Goal: Task Accomplishment & Management: Manage account settings

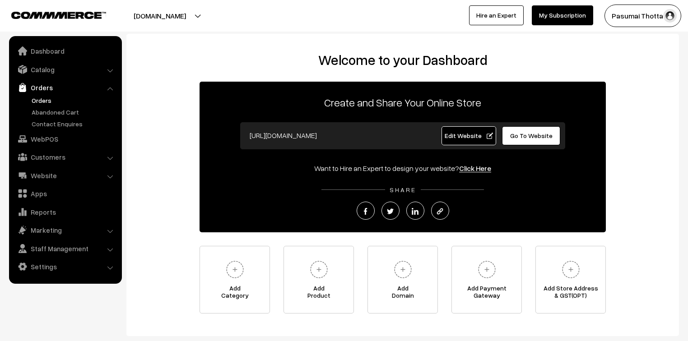
click at [38, 98] on link "Orders" at bounding box center [73, 100] width 89 height 9
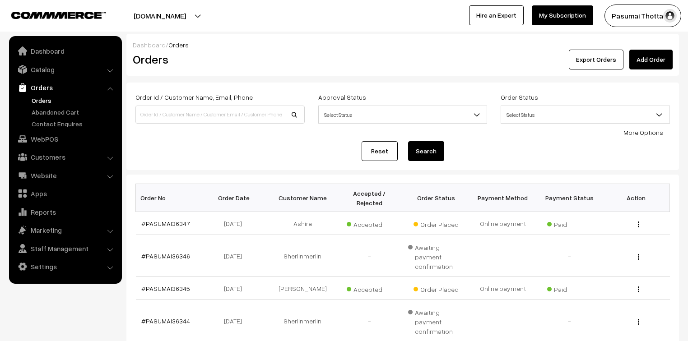
click at [192, 114] on input at bounding box center [219, 115] width 169 height 18
type input "36246"
click at [408, 141] on button "Search" at bounding box center [426, 151] width 36 height 20
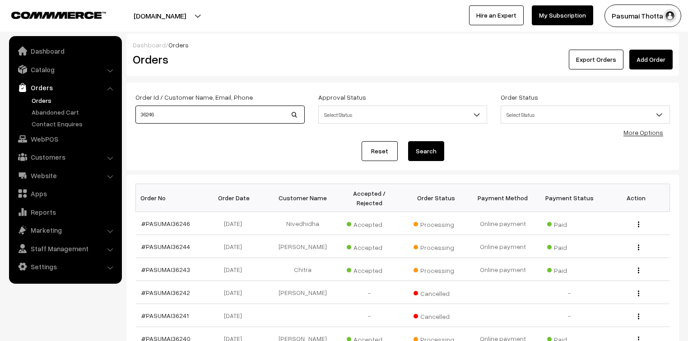
drag, startPoint x: 177, startPoint y: 116, endPoint x: 128, endPoint y: 112, distance: 48.9
click at [124, 112] on div "Dashboard / Orders Orders Export Orders Add Order Order Id / Customer Name, Ema…" at bounding box center [344, 265] width 688 height 463
type input "9342720957"
click at [408, 141] on button "Search" at bounding box center [426, 151] width 36 height 20
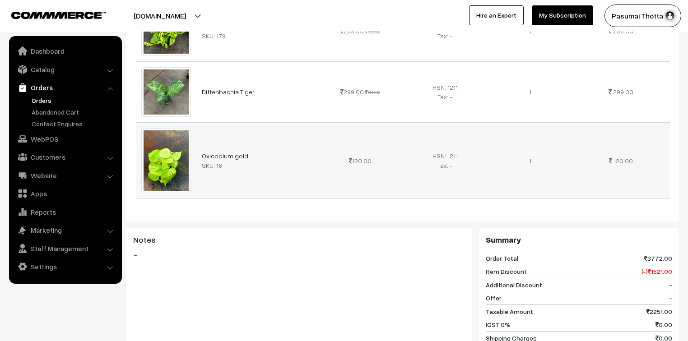
scroll to position [975, 0]
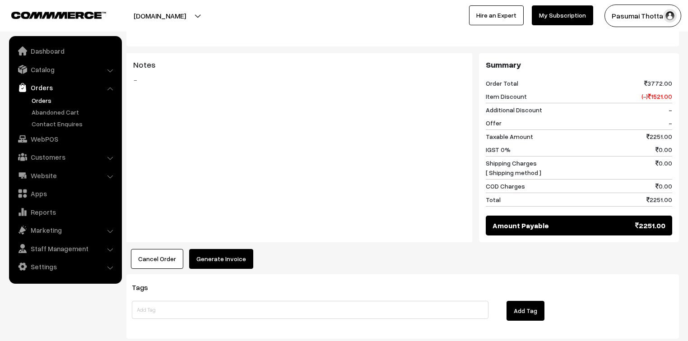
click at [214, 260] on button "Generate Invoice" at bounding box center [221, 259] width 64 height 20
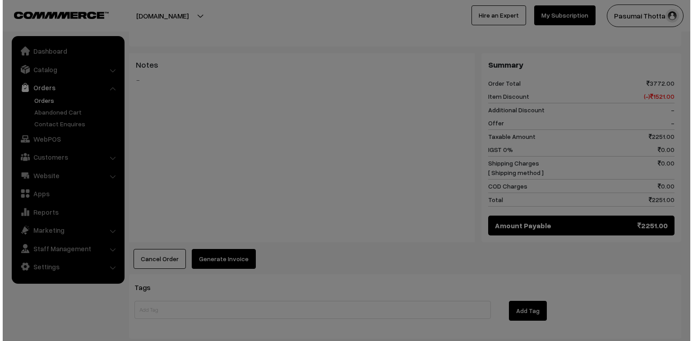
scroll to position [981, 0]
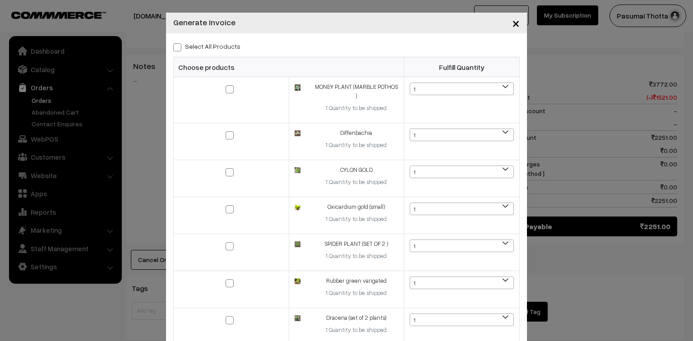
click at [216, 53] on div "Select All Products Choose products Fulfill Quantity 1 1 1 1 1" at bounding box center [346, 285] width 361 height 505
click at [215, 50] on label "Select All Products" at bounding box center [206, 46] width 67 height 9
click at [179, 49] on input "Select All Products" at bounding box center [176, 46] width 6 height 6
checkbox input "true"
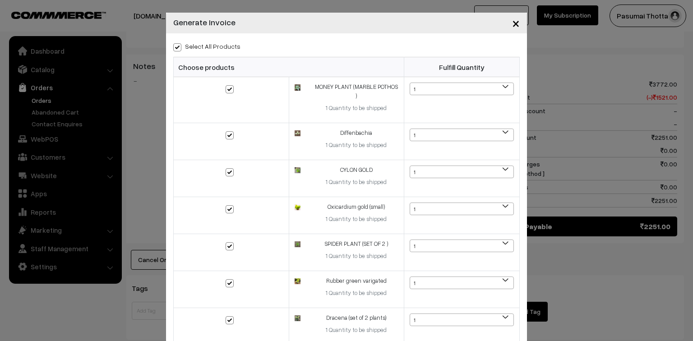
checkbox input "true"
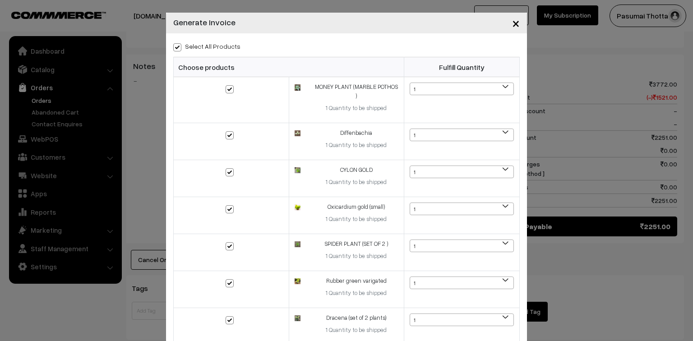
checkbox input "true"
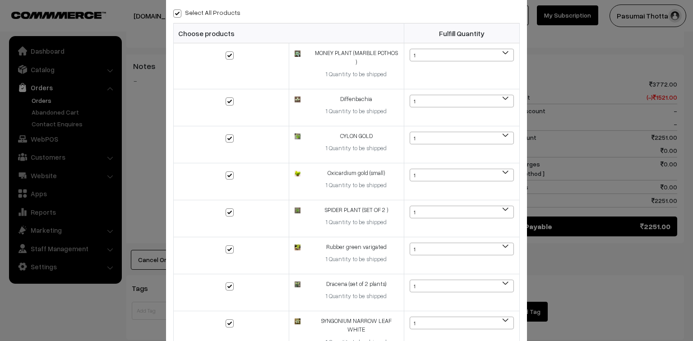
scroll to position [227, 0]
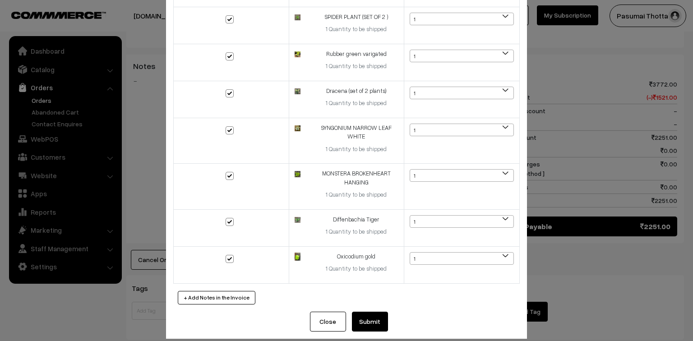
click at [361, 313] on button "Submit" at bounding box center [370, 322] width 36 height 20
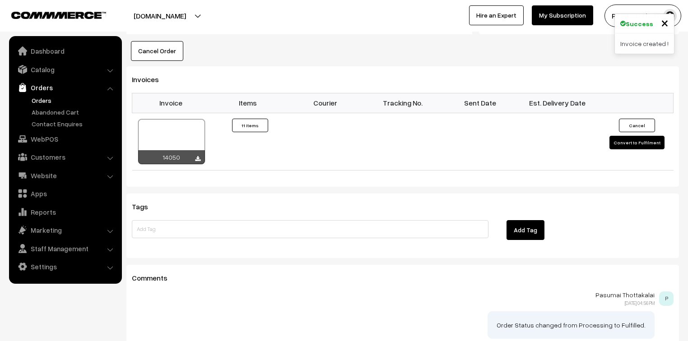
scroll to position [1182, 0]
click at [650, 137] on button "Convert to Fulfilment" at bounding box center [636, 143] width 55 height 14
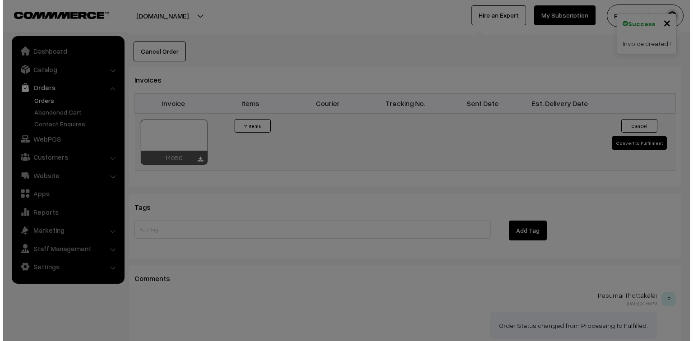
scroll to position [1189, 0]
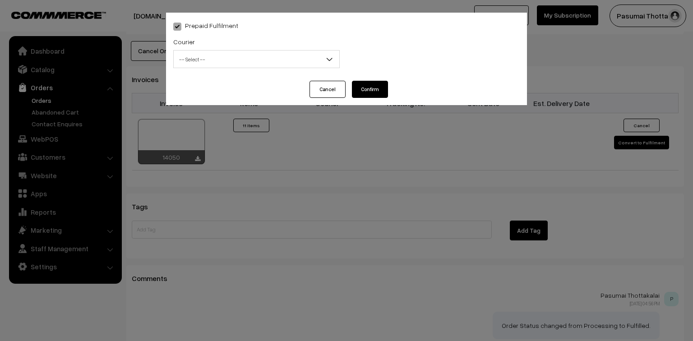
click at [285, 65] on span "-- Select --" at bounding box center [257, 59] width 166 height 16
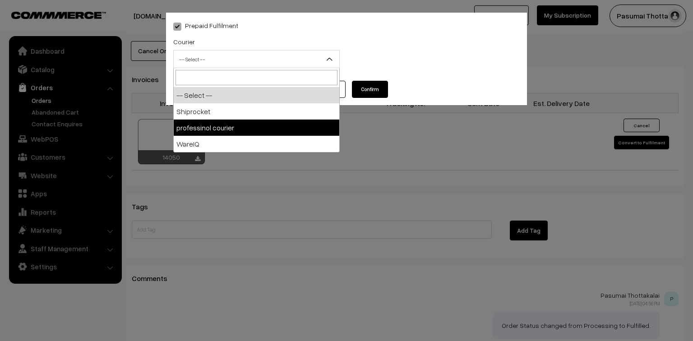
select select "3"
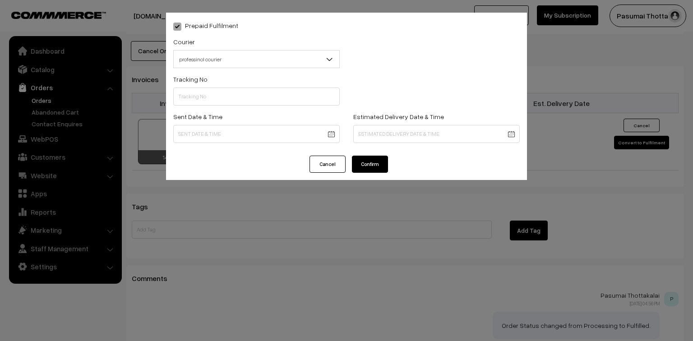
click at [374, 161] on button "Confirm" at bounding box center [370, 164] width 36 height 17
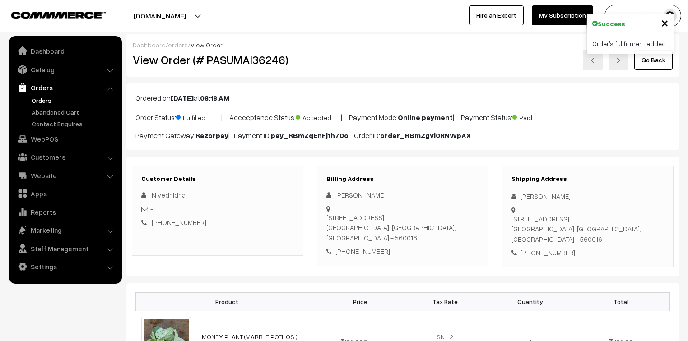
scroll to position [1182, 0]
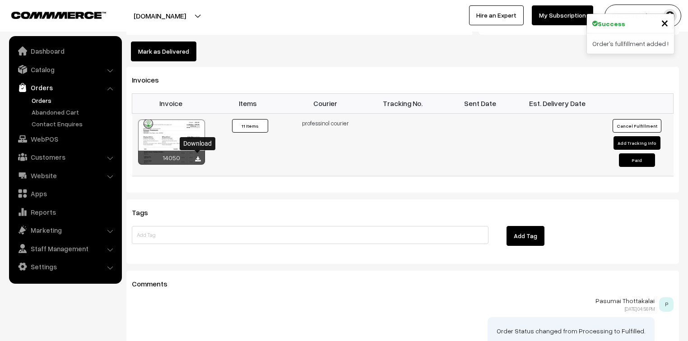
click at [198, 157] on icon at bounding box center [197, 160] width 5 height 6
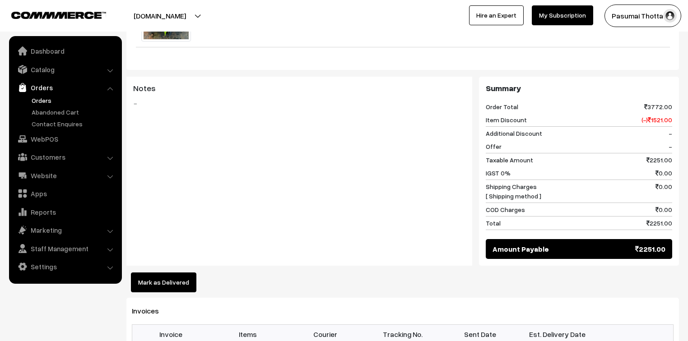
scroll to position [966, 0]
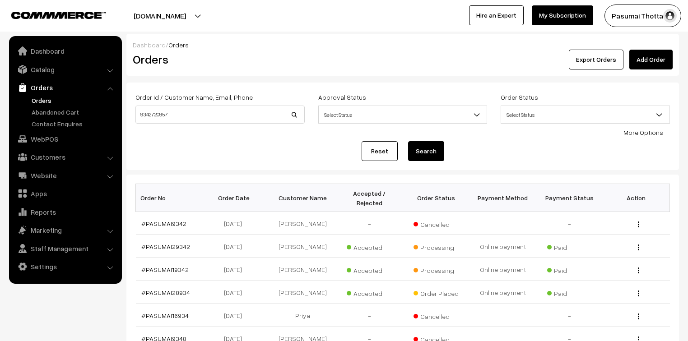
click at [43, 97] on link "Orders" at bounding box center [73, 100] width 89 height 9
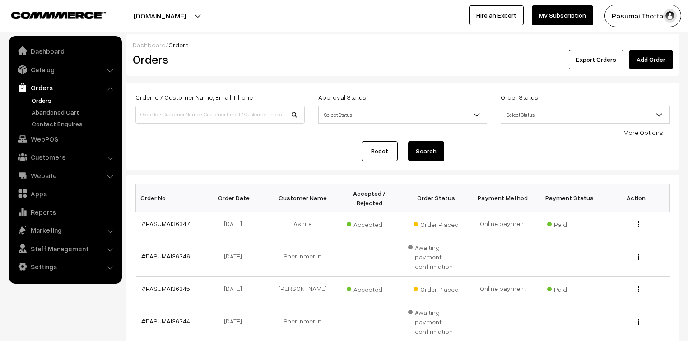
click at [641, 130] on link "More Options" at bounding box center [643, 133] width 40 height 8
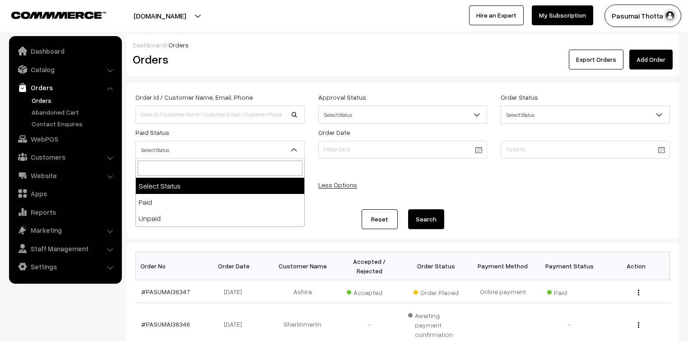
click at [211, 148] on span "Select Status" at bounding box center [220, 150] width 168 height 16
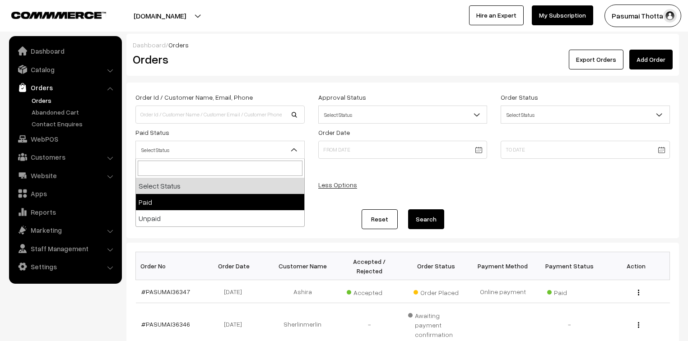
select select "1"
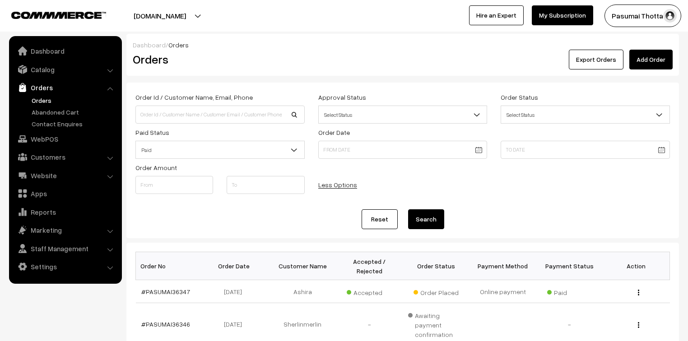
click at [423, 220] on button "Search" at bounding box center [426, 219] width 36 height 20
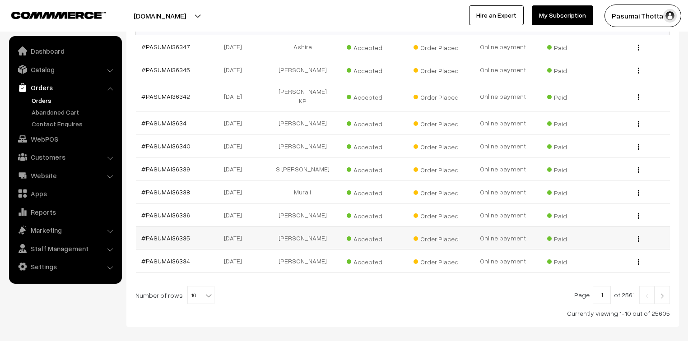
scroll to position [253, 0]
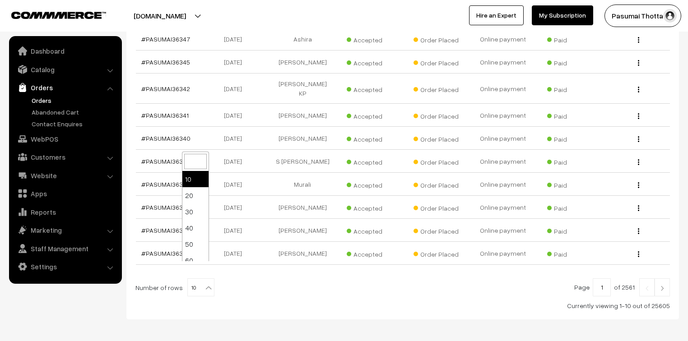
drag, startPoint x: 208, startPoint y: 271, endPoint x: 205, endPoint y: 266, distance: 5.3
click at [208, 279] on span at bounding box center [209, 285] width 9 height 12
select select "40"
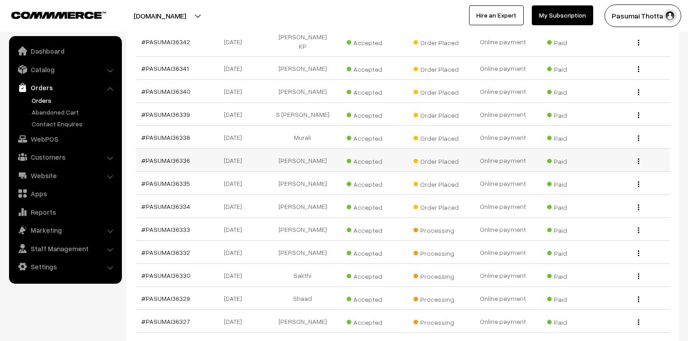
scroll to position [325, 0]
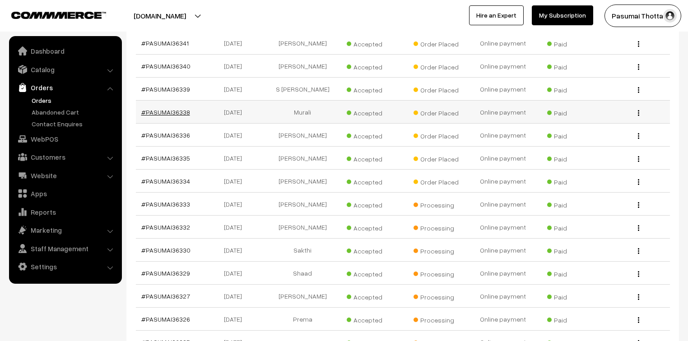
drag, startPoint x: 182, startPoint y: 89, endPoint x: 179, endPoint y: 93, distance: 5.1
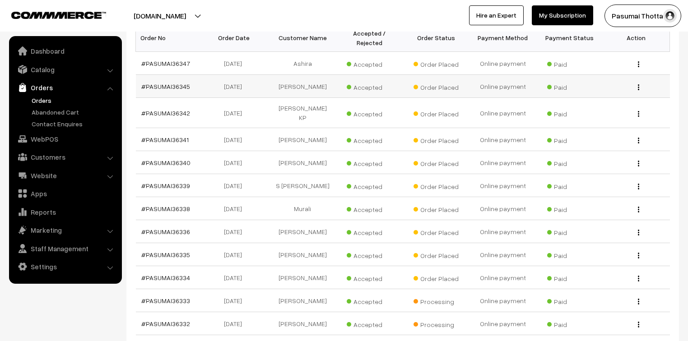
scroll to position [217, 0]
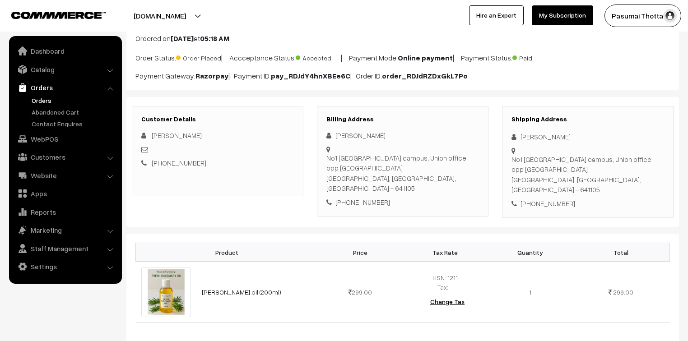
scroll to position [36, 0]
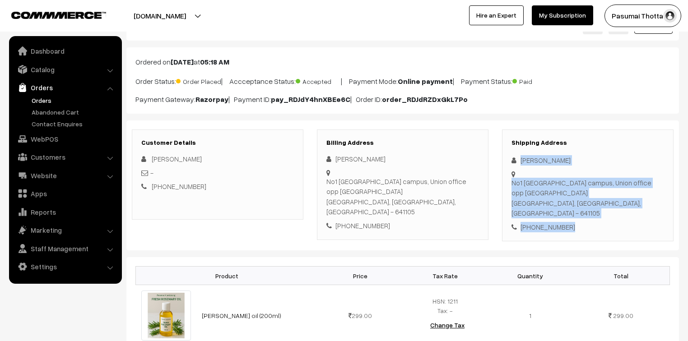
drag, startPoint x: 520, startPoint y: 162, endPoint x: 576, endPoint y: 213, distance: 75.4
click at [576, 213] on div "Shipping Address Arun Kumar No1 Forest Qutress campus, Union office opp Madukka…" at bounding box center [587, 186] width 171 height 112
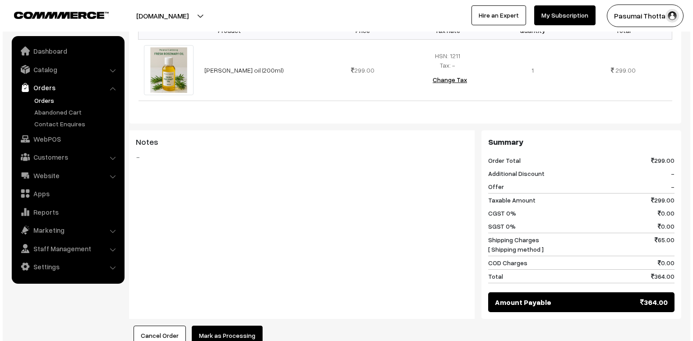
scroll to position [325, 0]
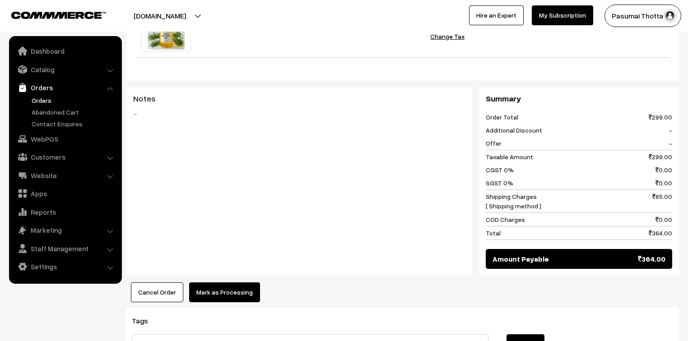
click at [216, 282] on button "Mark as Processing" at bounding box center [224, 292] width 71 height 20
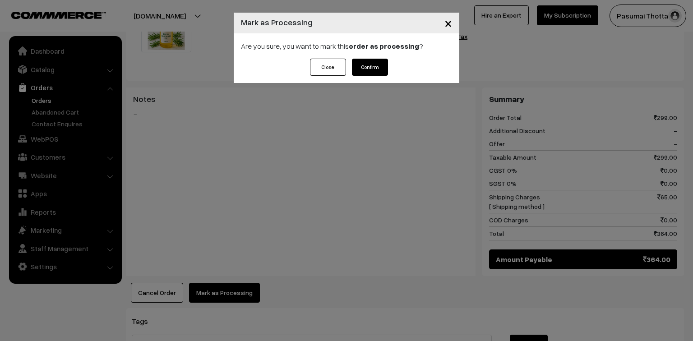
click at [366, 65] on button "Confirm" at bounding box center [370, 67] width 36 height 17
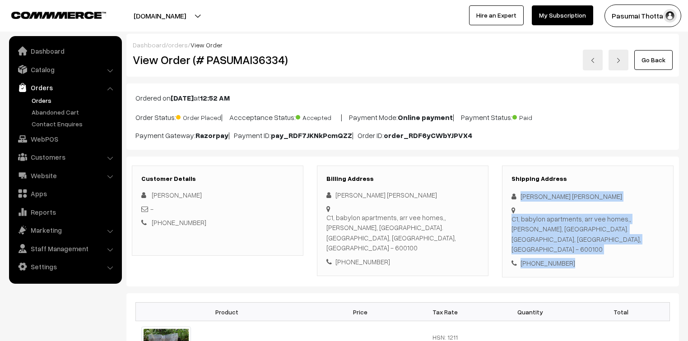
drag, startPoint x: 520, startPoint y: 195, endPoint x: 588, endPoint y: 251, distance: 87.8
click at [588, 251] on div "Shipping Address Raj kalayarasi [PERSON_NAME] C1, [GEOGRAPHIC_DATA], [GEOGRAPHI…" at bounding box center [587, 222] width 171 height 112
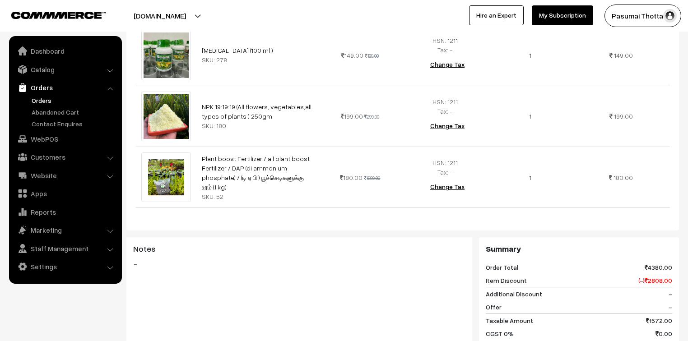
scroll to position [542, 0]
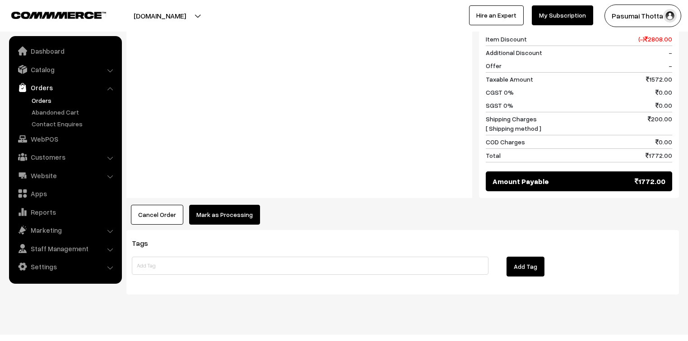
click at [236, 205] on button "Mark as Processing" at bounding box center [224, 215] width 71 height 20
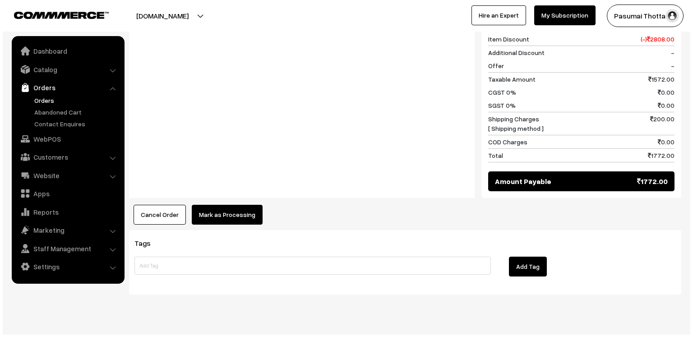
scroll to position [787, 0]
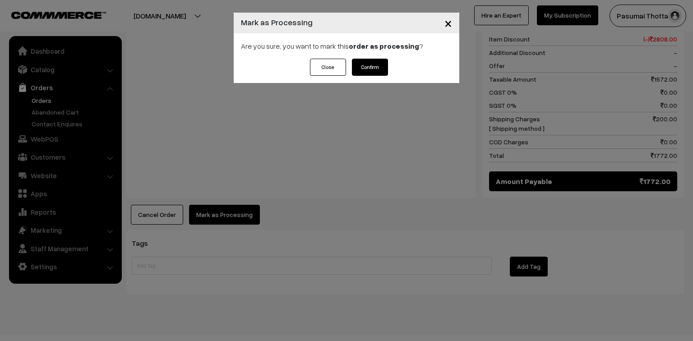
click at [374, 66] on button "Confirm" at bounding box center [370, 67] width 36 height 17
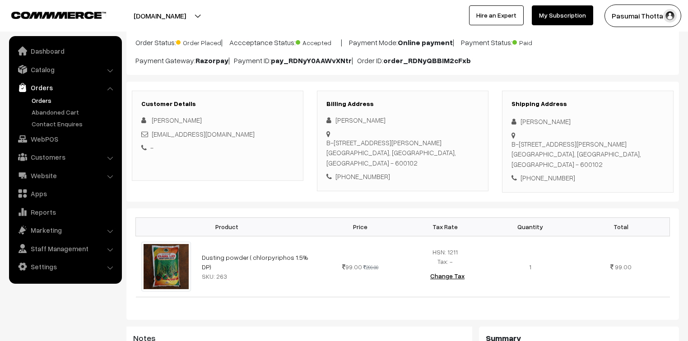
scroll to position [72, 0]
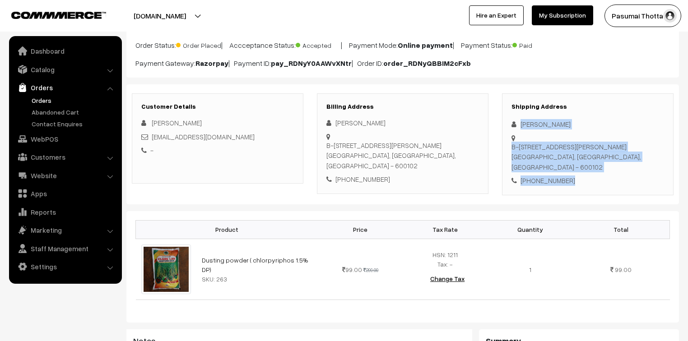
drag, startPoint x: 520, startPoint y: 126, endPoint x: 574, endPoint y: 158, distance: 62.8
click at [574, 158] on div "Shipping Address [PERSON_NAME] [STREET_ADDRESS][PERSON_NAME] [PHONE_NUMBER]" at bounding box center [587, 144] width 171 height 102
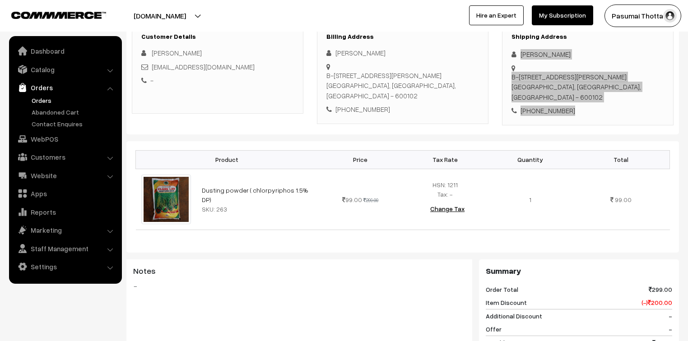
scroll to position [144, 0]
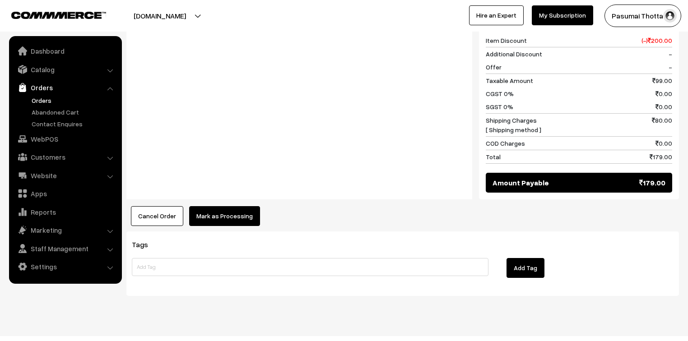
click at [208, 208] on button "Mark as Processing" at bounding box center [224, 216] width 71 height 20
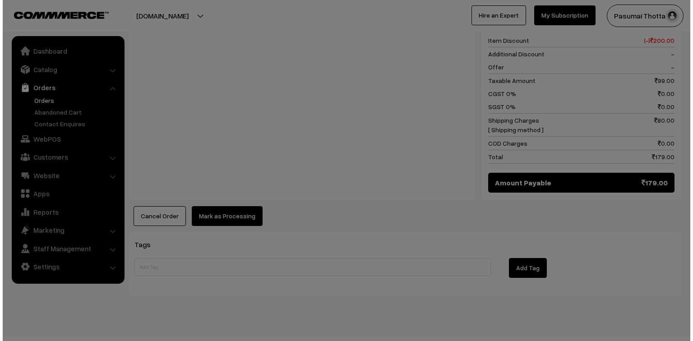
scroll to position [405, 0]
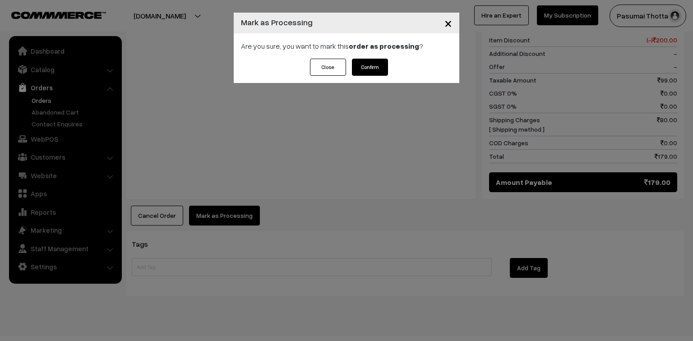
click at [363, 66] on button "Confirm" at bounding box center [370, 67] width 36 height 17
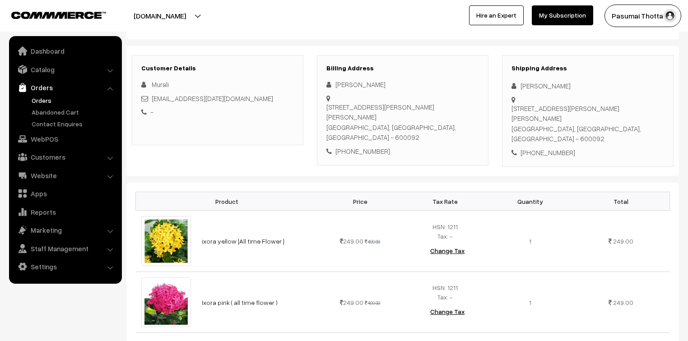
scroll to position [108, 0]
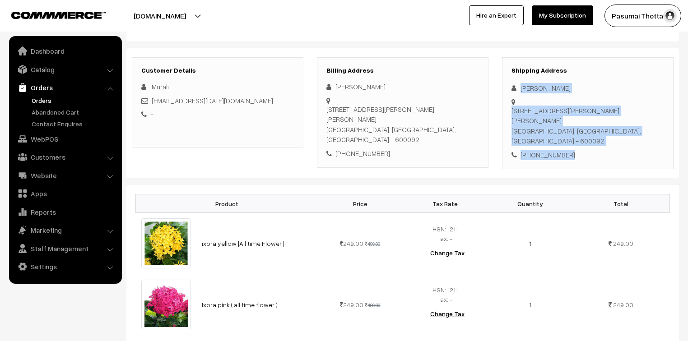
drag, startPoint x: 520, startPoint y: 88, endPoint x: 594, endPoint y: 149, distance: 95.6
click at [594, 149] on div "Shipping Address [PERSON_NAME] [STREET_ADDRESS] [PHONE_NUMBER]" at bounding box center [587, 113] width 171 height 112
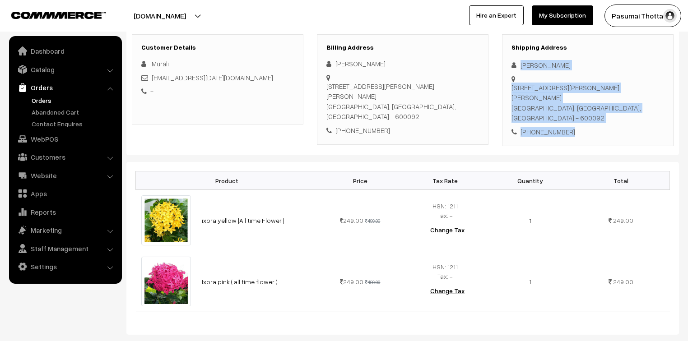
scroll to position [144, 0]
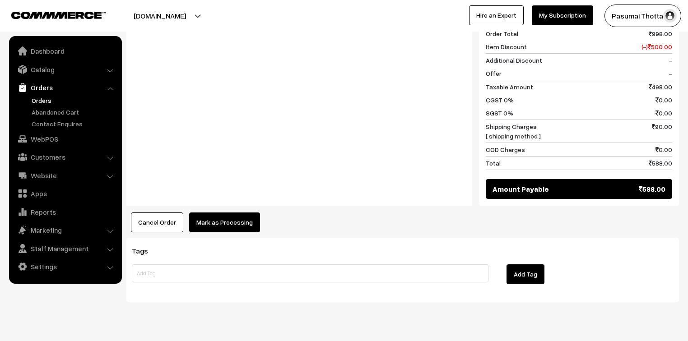
click at [209, 213] on button "Mark as Processing" at bounding box center [224, 223] width 71 height 20
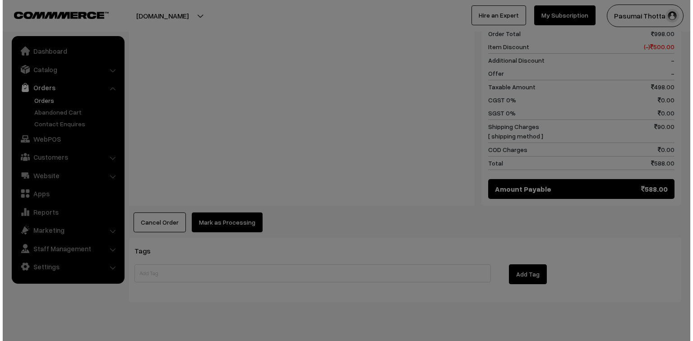
scroll to position [470, 0]
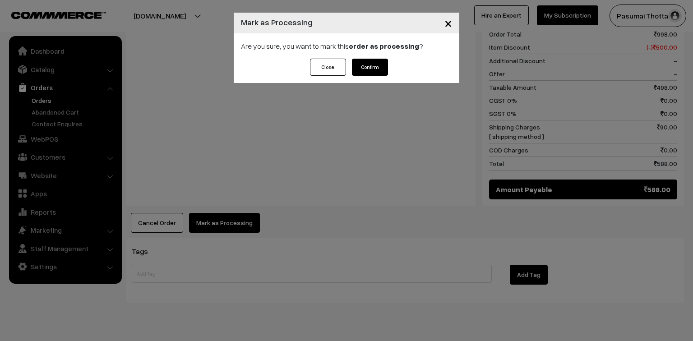
click at [366, 64] on button "Confirm" at bounding box center [370, 67] width 36 height 17
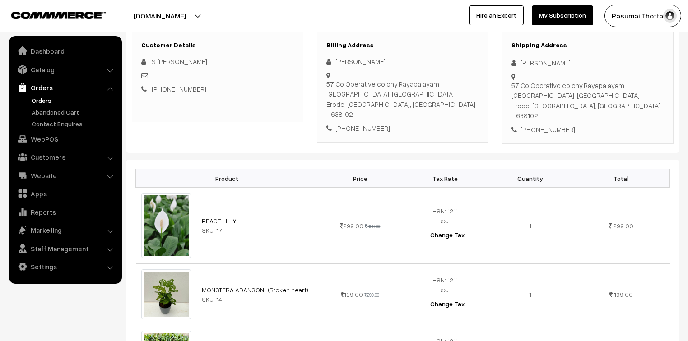
scroll to position [72, 0]
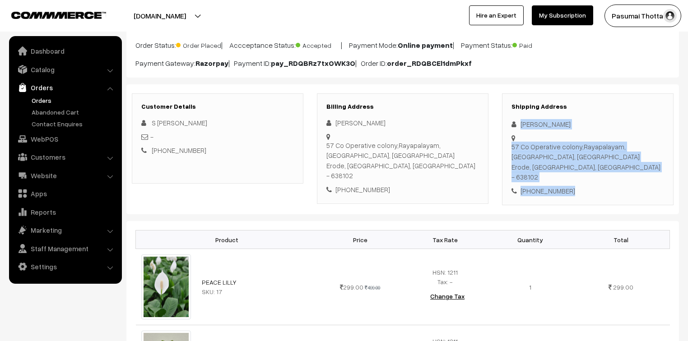
drag, startPoint x: 520, startPoint y: 125, endPoint x: 590, endPoint y: 175, distance: 86.4
click at [590, 175] on div "Shipping Address [PERSON_NAME] [STREET_ADDRESS] [PHONE_NUMBER]" at bounding box center [587, 149] width 171 height 112
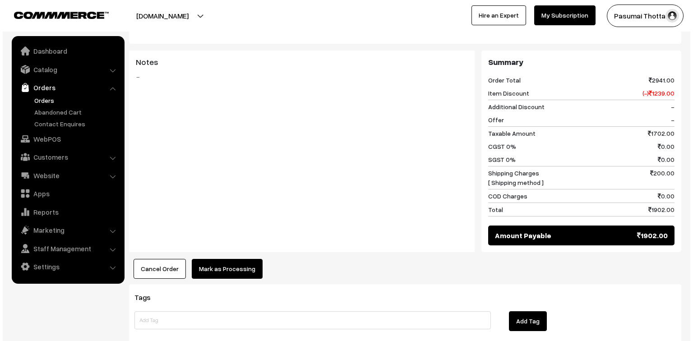
scroll to position [866, 0]
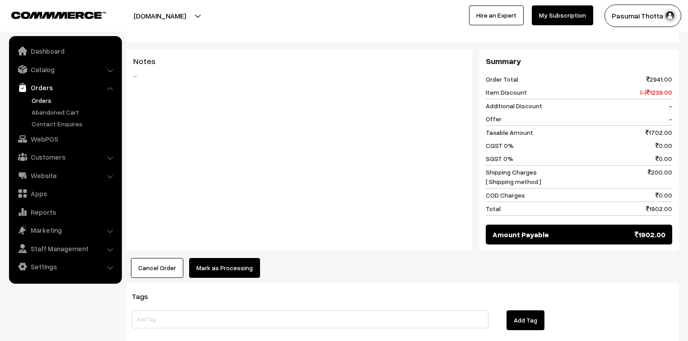
click at [236, 258] on button "Mark as Processing" at bounding box center [224, 268] width 71 height 20
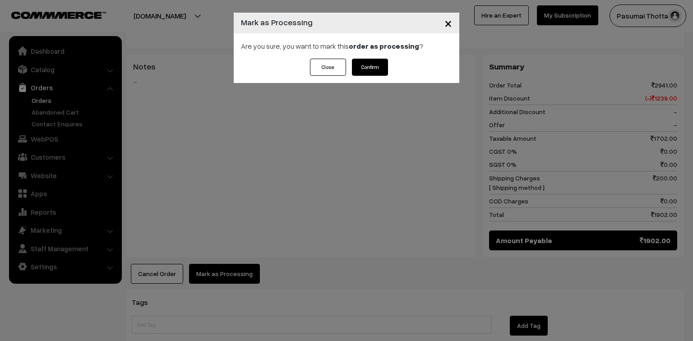
click at [365, 68] on button "Confirm" at bounding box center [370, 67] width 36 height 17
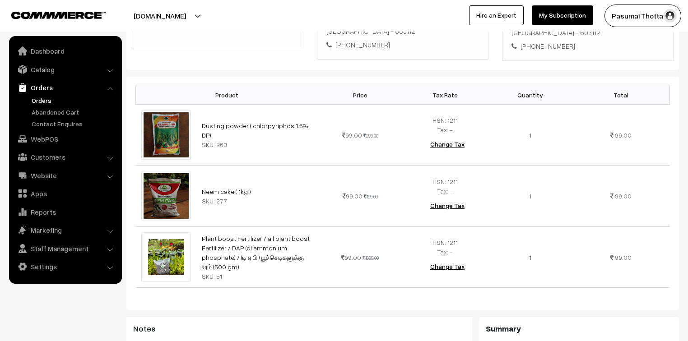
scroll to position [144, 0]
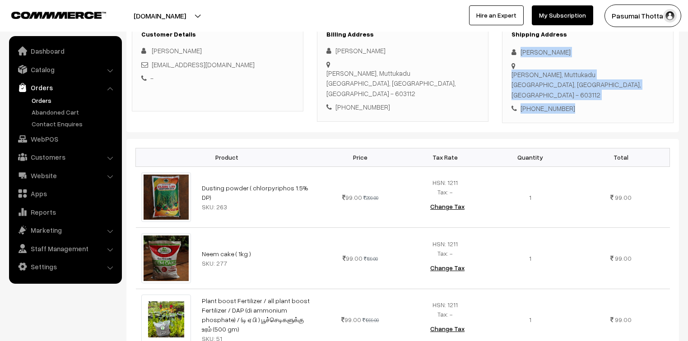
drag, startPoint x: 518, startPoint y: 55, endPoint x: 575, endPoint y: 87, distance: 65.5
click at [575, 87] on div "Shipping Address [PERSON_NAME] Daksina chitra, [GEOGRAPHIC_DATA] [GEOGRAPHIC_DA…" at bounding box center [587, 72] width 171 height 102
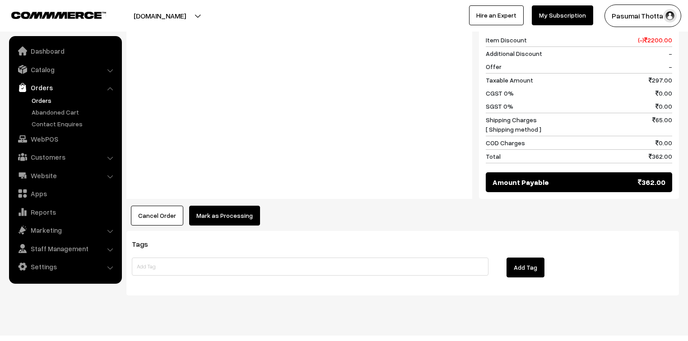
click at [233, 208] on button "Mark as Processing" at bounding box center [224, 216] width 71 height 20
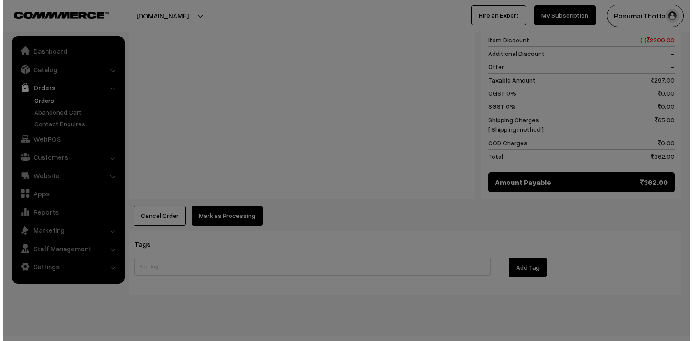
scroll to position [529, 0]
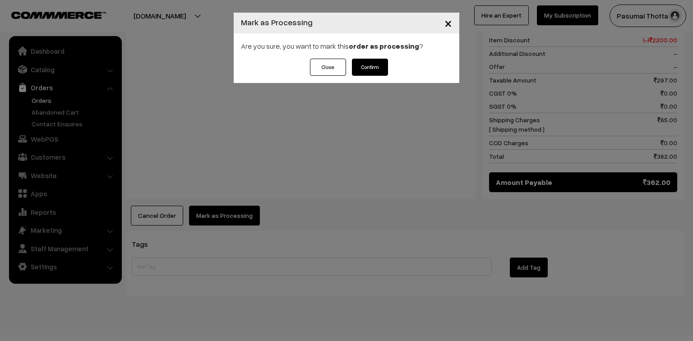
click at [374, 66] on button "Confirm" at bounding box center [370, 67] width 36 height 17
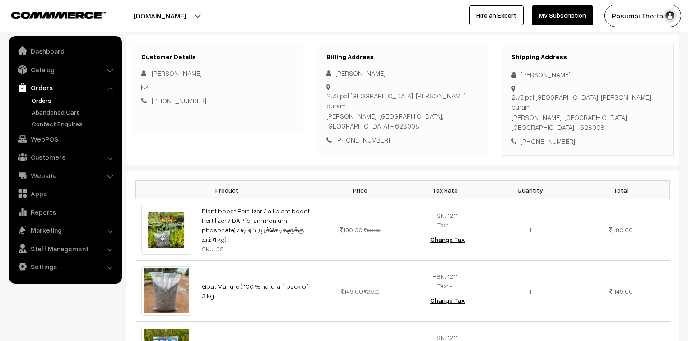
scroll to position [108, 0]
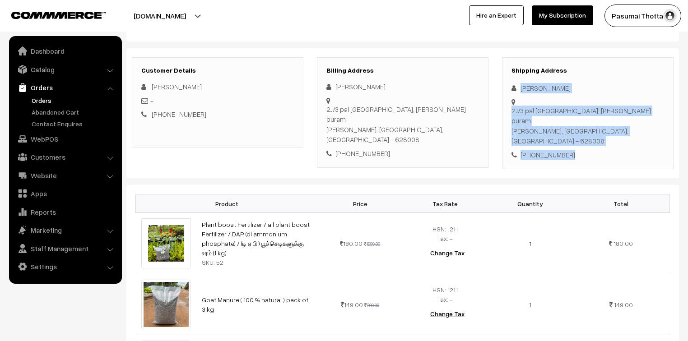
drag, startPoint x: 521, startPoint y: 87, endPoint x: 581, endPoint y: 129, distance: 73.2
click at [581, 129] on div "Shipping Address [PERSON_NAME] [STREET_ADDRESS][PERSON_NAME] - 628008 [PHONE_NU…" at bounding box center [587, 113] width 171 height 112
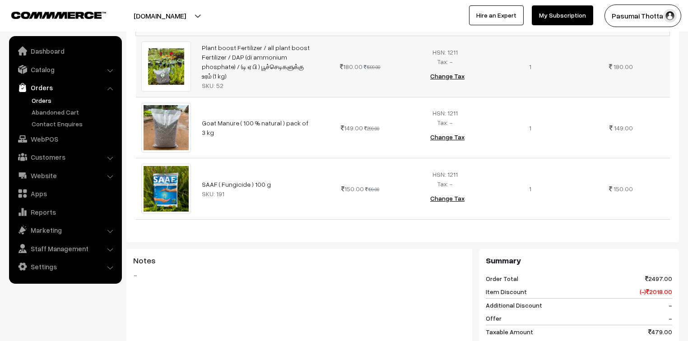
scroll to position [289, 0]
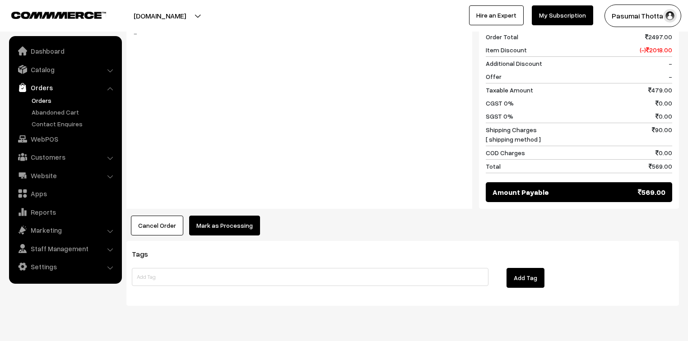
click at [226, 216] on button "Mark as Processing" at bounding box center [224, 226] width 71 height 20
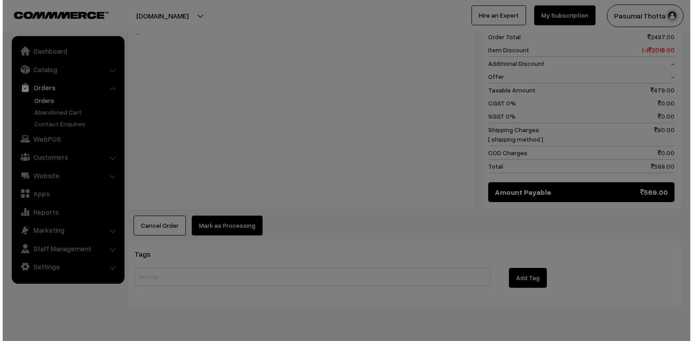
scroll to position [529, 0]
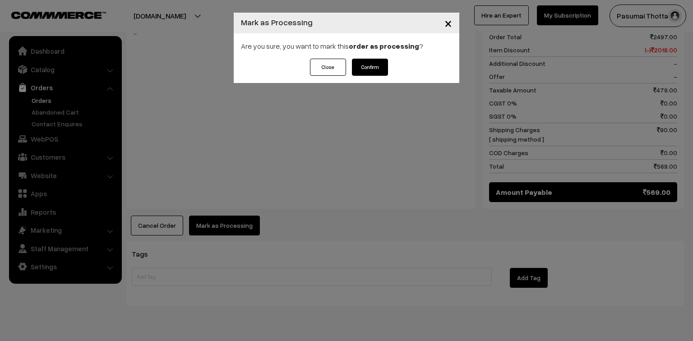
click at [370, 61] on button "Confirm" at bounding box center [370, 67] width 36 height 17
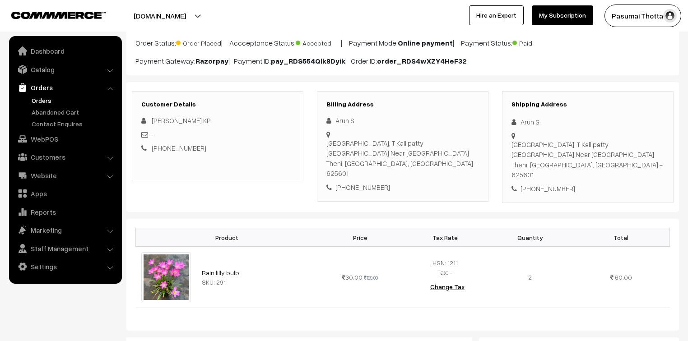
scroll to position [72, 0]
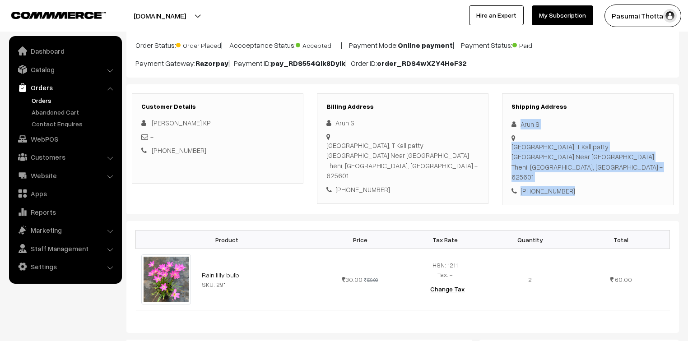
drag, startPoint x: 521, startPoint y: 125, endPoint x: 571, endPoint y: 186, distance: 79.2
click at [571, 186] on div "Shipping Address Arun S 2nd street shastri Nagar, T Kallipatty Periyakulam Near…" at bounding box center [587, 149] width 171 height 112
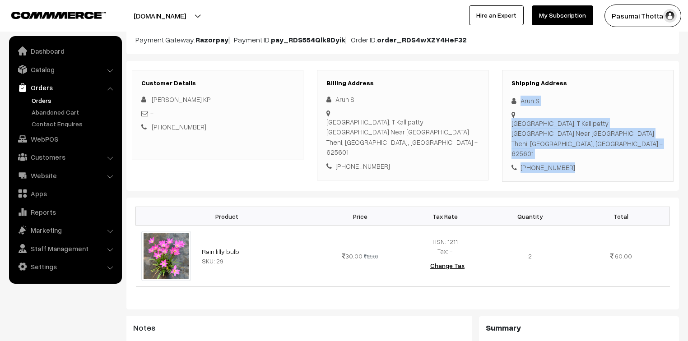
scroll to position [108, 0]
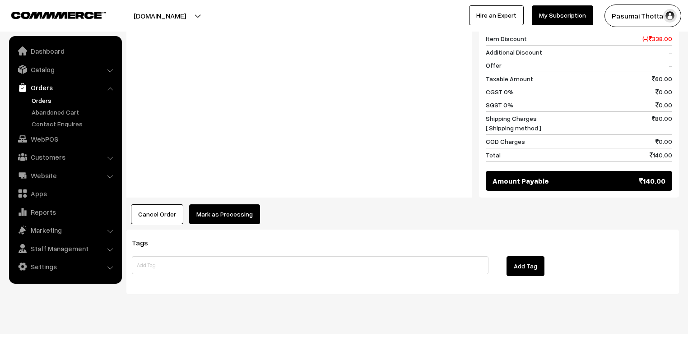
click at [227, 204] on button "Mark as Processing" at bounding box center [224, 214] width 71 height 20
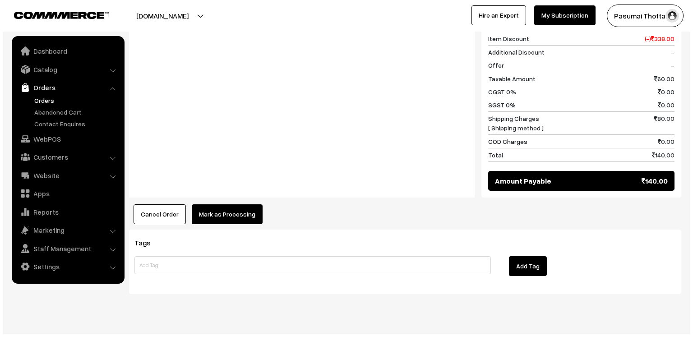
scroll to position [417, 0]
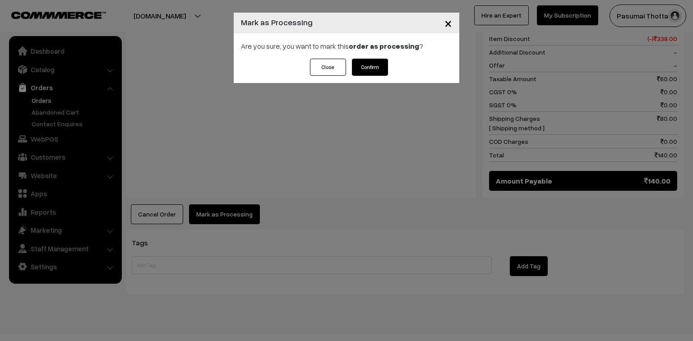
click at [374, 65] on button "Confirm" at bounding box center [370, 67] width 36 height 17
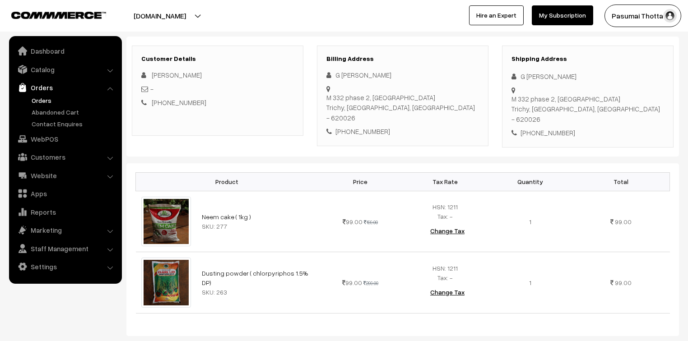
scroll to position [108, 0]
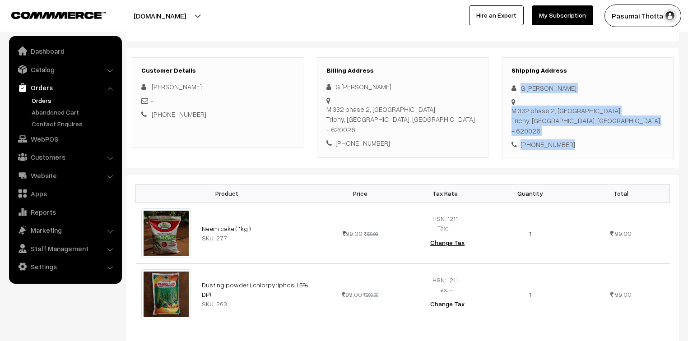
drag, startPoint x: 520, startPoint y: 88, endPoint x: 569, endPoint y: 129, distance: 63.2
click at [569, 129] on div "Shipping Address G Udayakumar Kumar M 332 phase 2, Annanagar Trichy, Tamil Nadu…" at bounding box center [587, 108] width 171 height 102
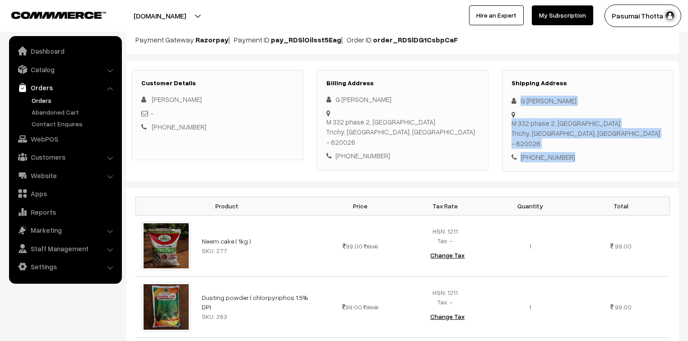
scroll to position [72, 0]
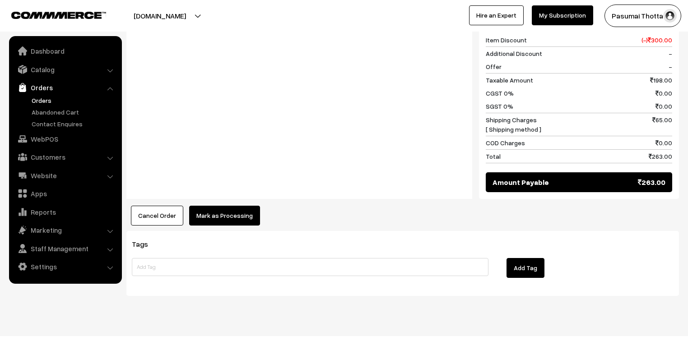
click at [238, 206] on button "Mark as Processing" at bounding box center [224, 216] width 71 height 20
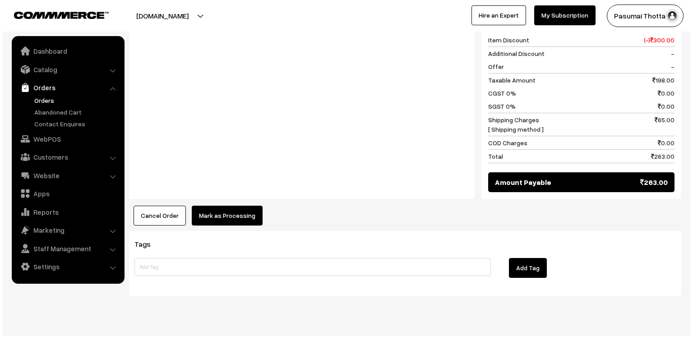
scroll to position [467, 0]
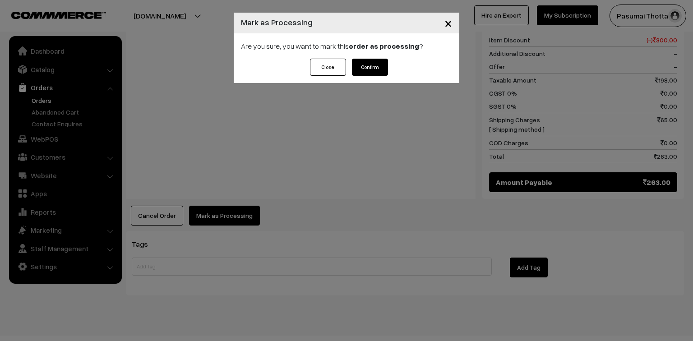
click at [367, 69] on button "Confirm" at bounding box center [370, 67] width 36 height 17
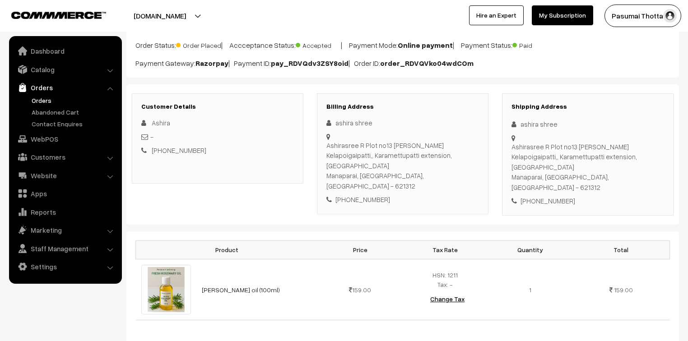
scroll to position [72, 0]
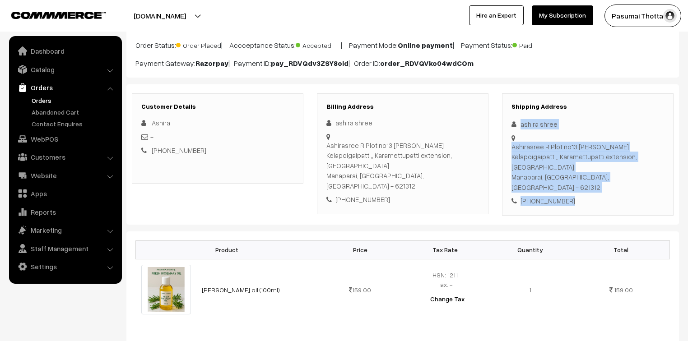
drag, startPoint x: 520, startPoint y: 125, endPoint x: 571, endPoint y: 185, distance: 78.1
click at [571, 185] on div "Shipping Address ashira shree [STREET_ADDRESS][PERSON_NAME] [PHONE_NUMBER]" at bounding box center [587, 154] width 171 height 122
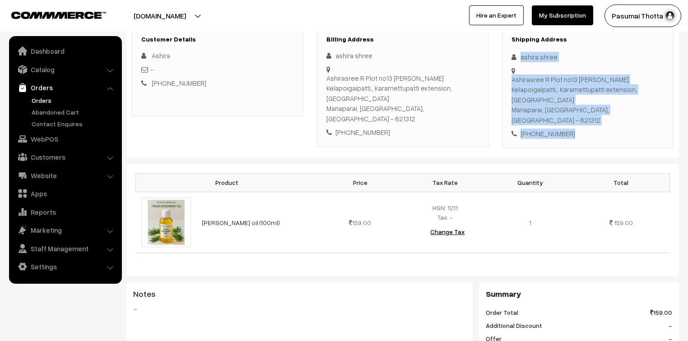
scroll to position [144, 0]
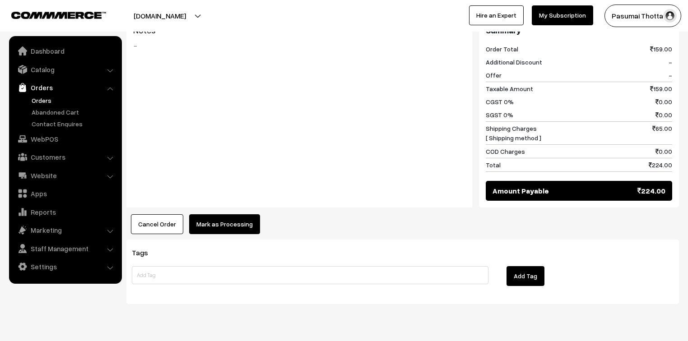
click at [233, 214] on button "Mark as Processing" at bounding box center [224, 224] width 71 height 20
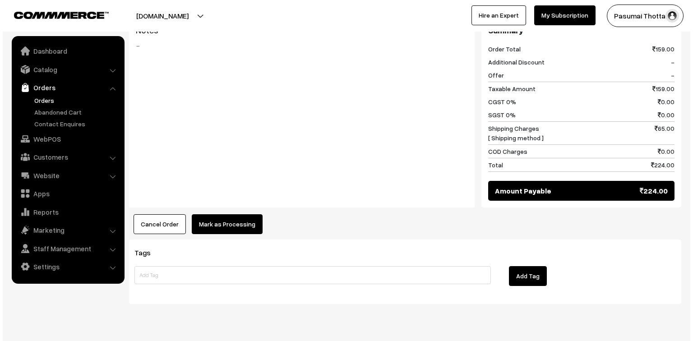
scroll to position [403, 0]
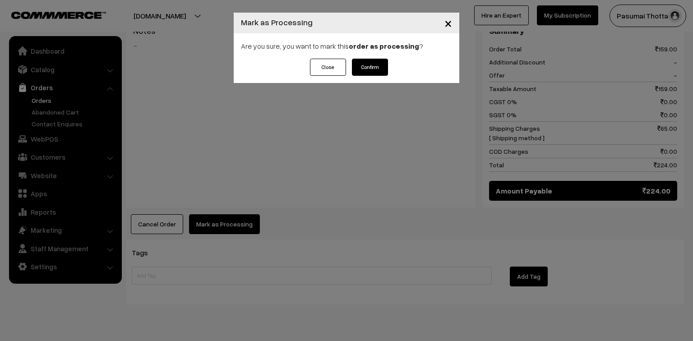
click at [384, 68] on button "Confirm" at bounding box center [370, 67] width 36 height 17
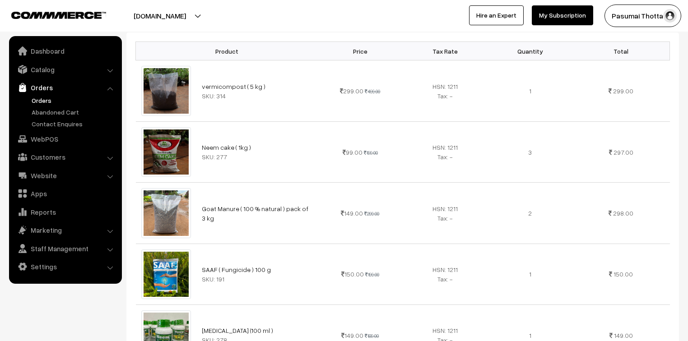
scroll to position [325, 0]
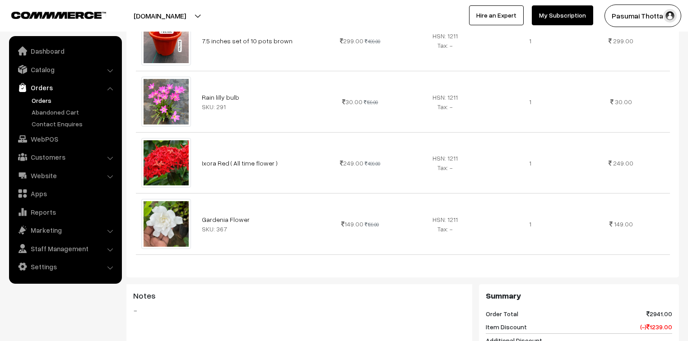
scroll to position [650, 0]
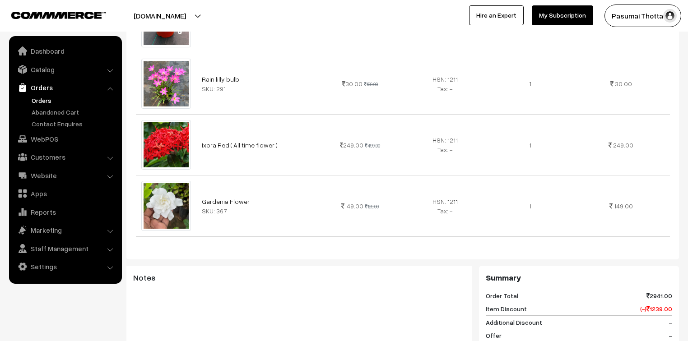
click at [34, 176] on link "Website" at bounding box center [64, 175] width 107 height 16
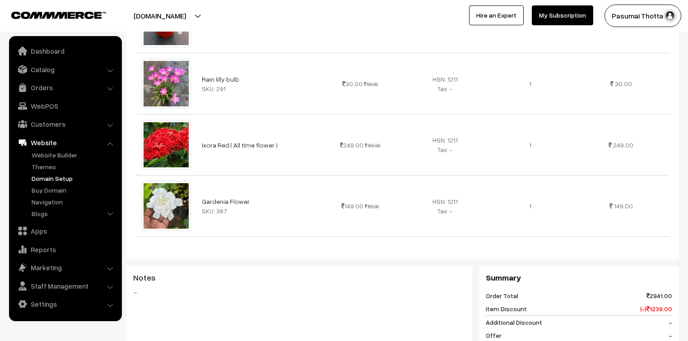
click at [34, 176] on link "Domain Setup" at bounding box center [73, 178] width 89 height 9
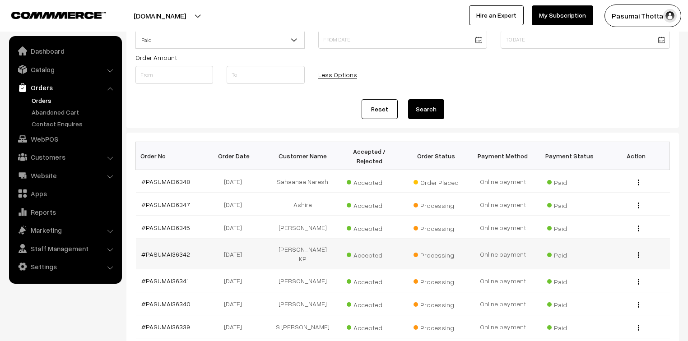
scroll to position [108, 0]
